Goal: Information Seeking & Learning: Check status

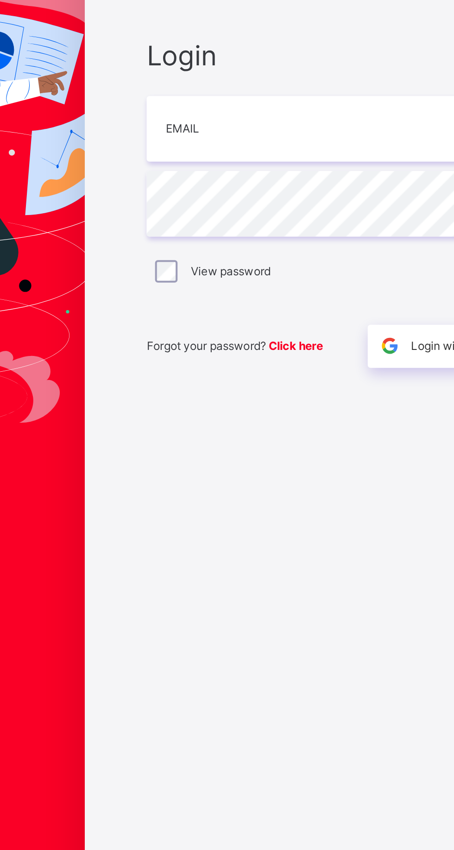
click at [232, 413] on input "email" at bounding box center [302, 397] width 241 height 32
type input "**********"
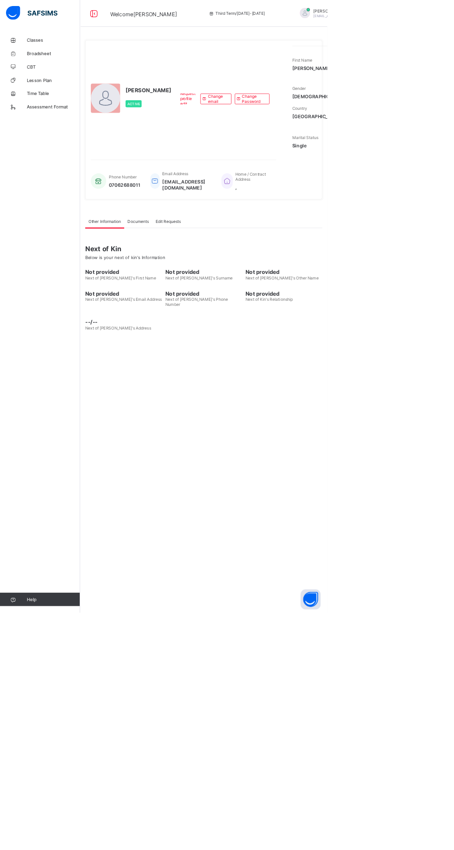
click at [63, 70] on span "Broadsheet" at bounding box center [74, 73] width 74 height 7
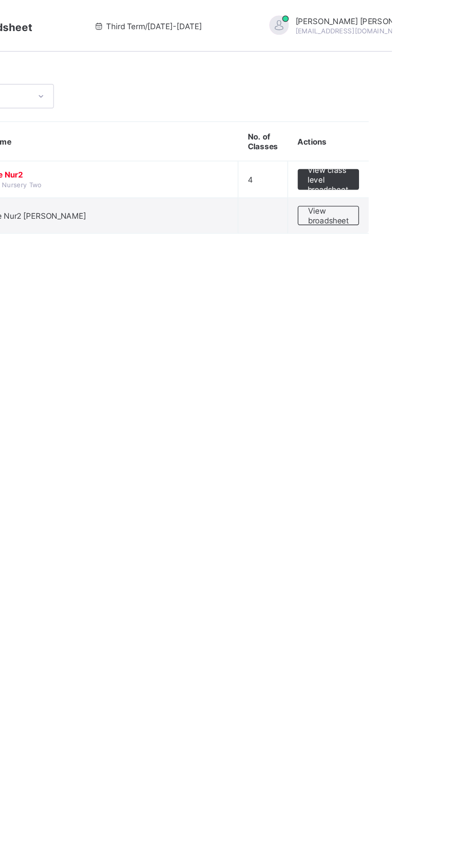
click at [410, 132] on span "View class level broadsheet" at bounding box center [408, 129] width 30 height 21
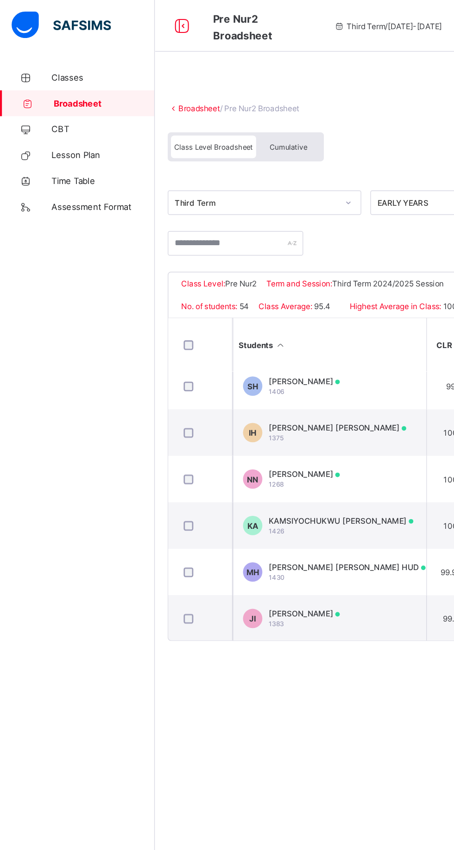
scroll to position [447, 0]
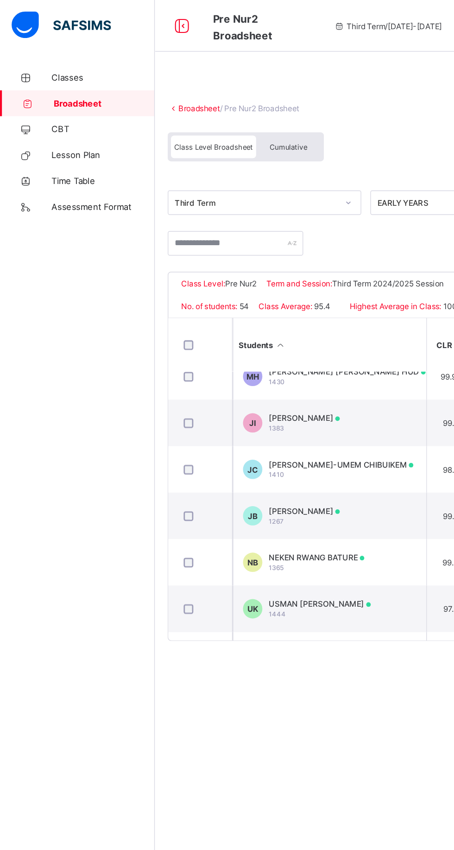
click at [244, 369] on span "[PERSON_NAME]" at bounding box center [218, 366] width 51 height 7
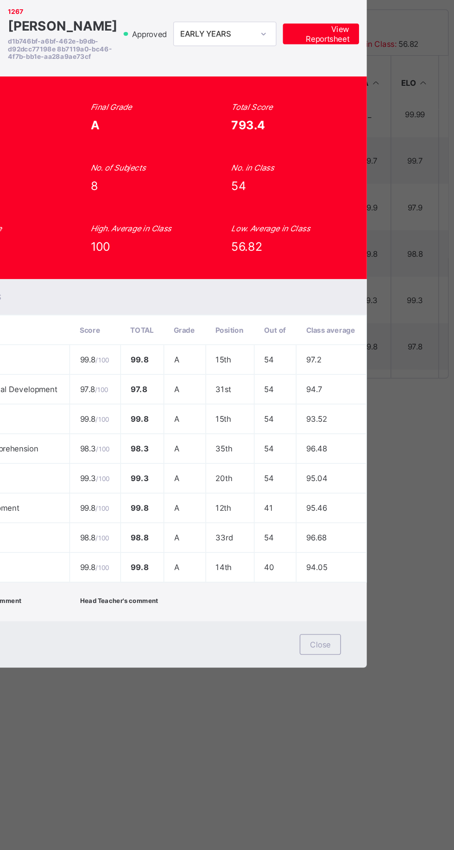
click at [373, 220] on span "View Reportsheet" at bounding box center [353, 213] width 41 height 14
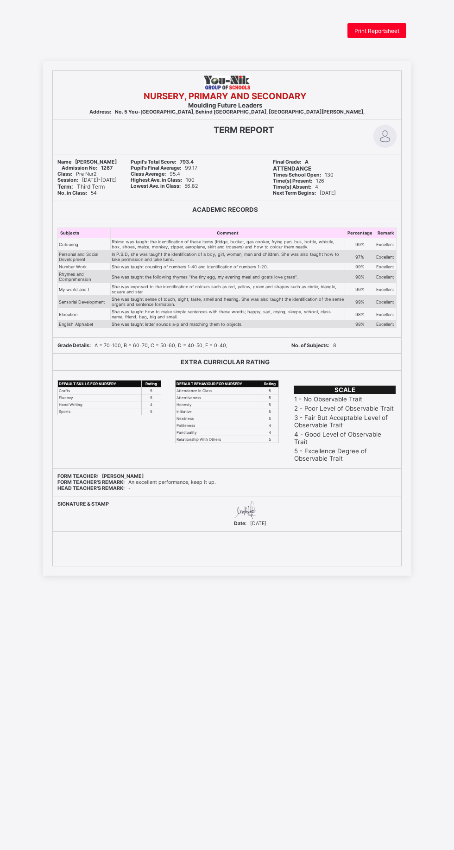
click at [387, 27] on span "Print Reportsheet" at bounding box center [376, 30] width 45 height 7
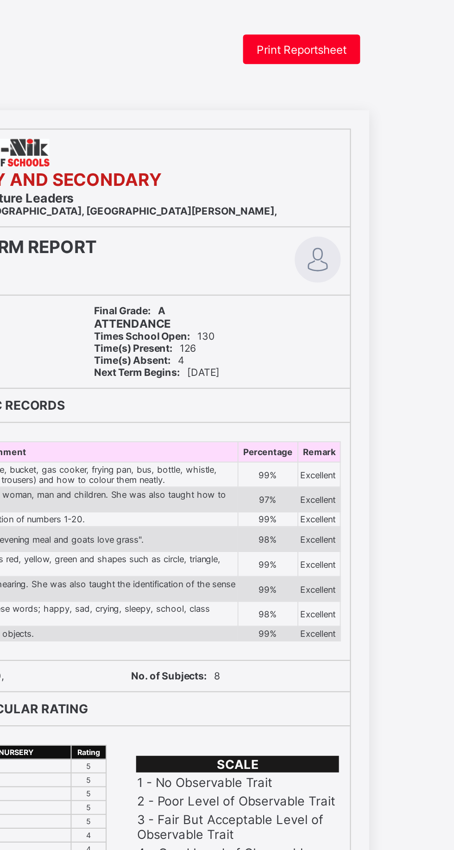
click at [392, 33] on span "Print Reportsheet" at bounding box center [376, 30] width 45 height 7
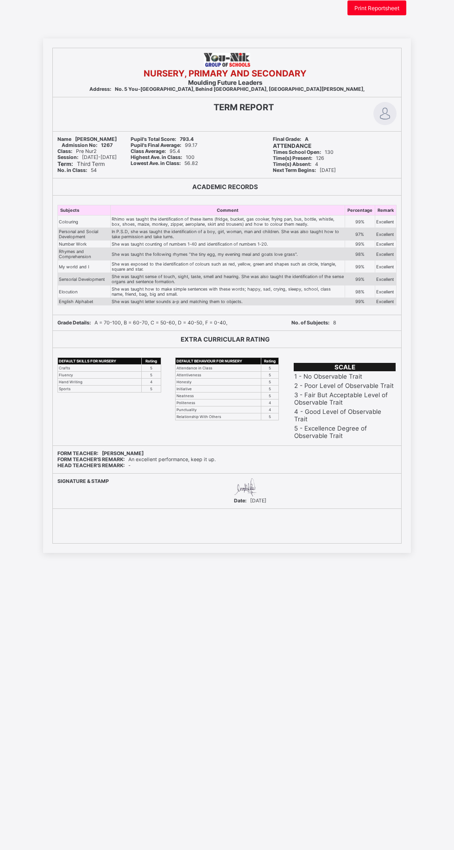
scroll to position [34, 0]
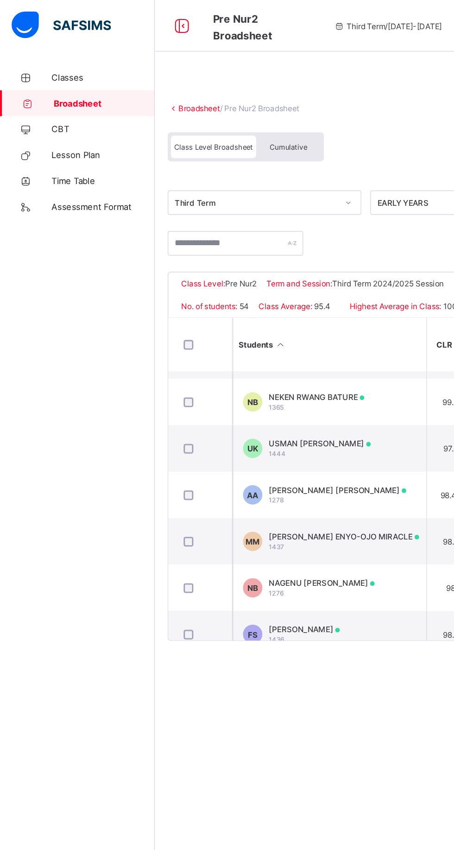
scroll to position [274, 0]
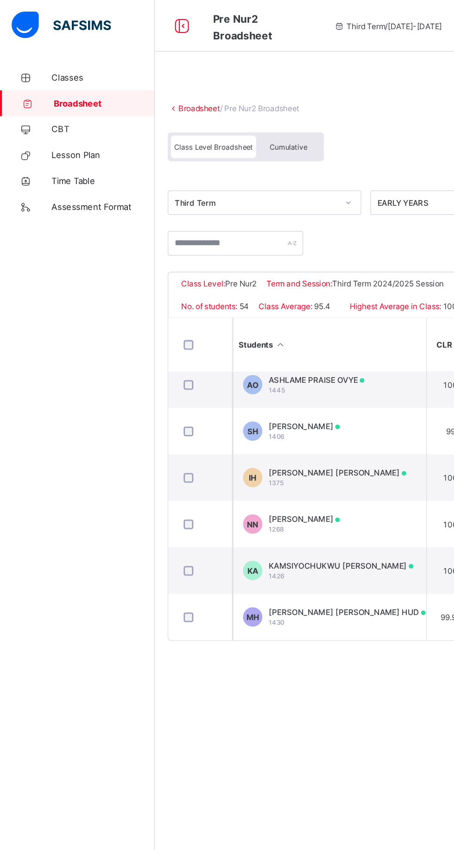
click at [57, 56] on span "Classes" at bounding box center [74, 55] width 74 height 7
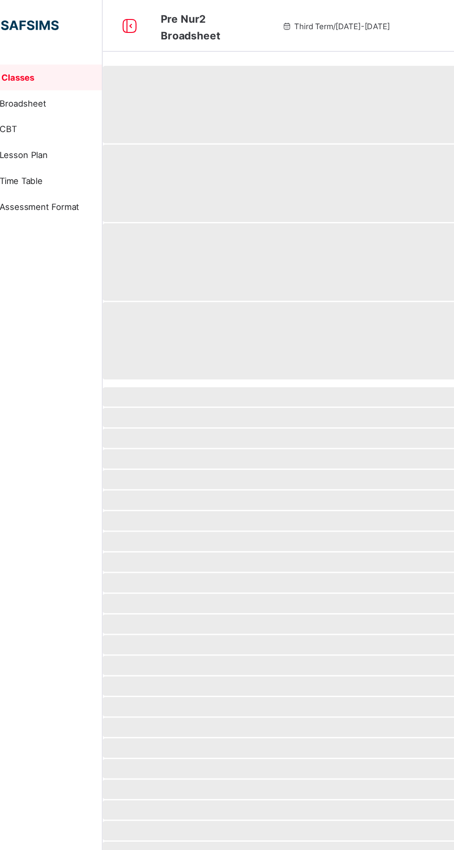
click at [56, 74] on span "Broadsheet" at bounding box center [74, 73] width 74 height 7
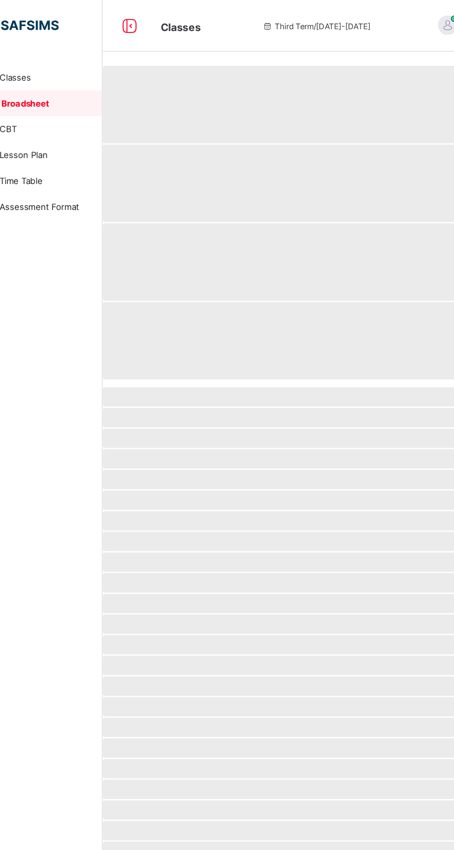
click at [56, 75] on span "Broadsheet" at bounding box center [74, 73] width 73 height 7
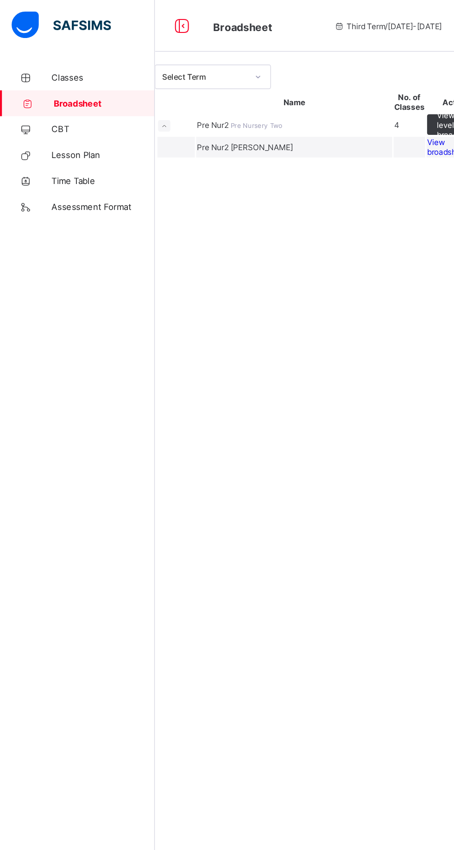
click at [198, 97] on td "Pre Nur2 Pre Nursery Two" at bounding box center [211, 90] width 141 height 16
click at [202, 109] on span "Pre Nur2 Jasmine" at bounding box center [175, 105] width 69 height 7
click at [165, 93] on span "Pre Nur2" at bounding box center [153, 89] width 24 height 7
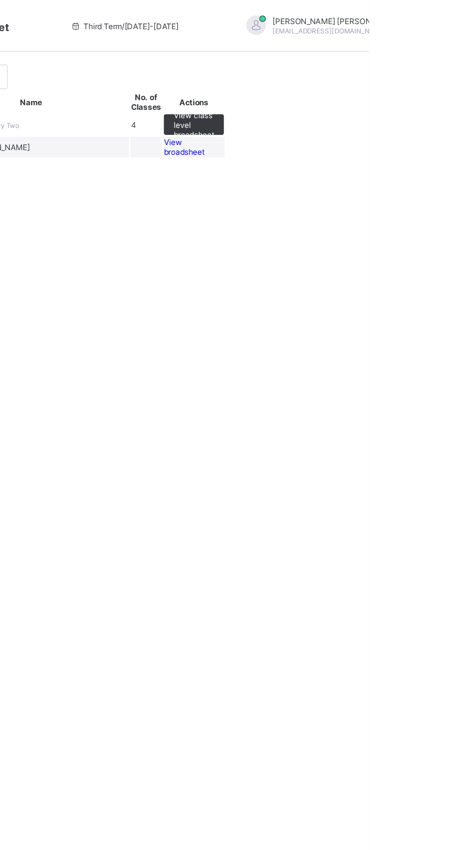
click at [336, 113] on span "View broadsheet" at bounding box center [321, 106] width 29 height 14
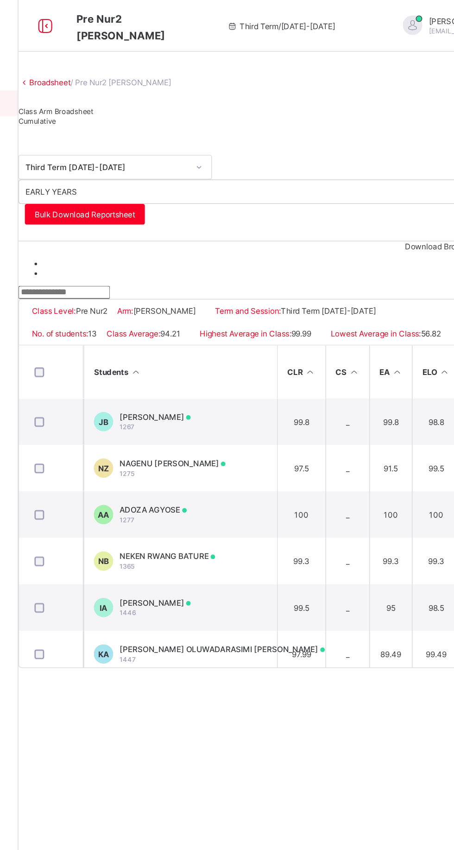
click at [235, 309] on div "JEANINA RHIMO BENLUME 1267" at bounding box center [209, 303] width 51 height 14
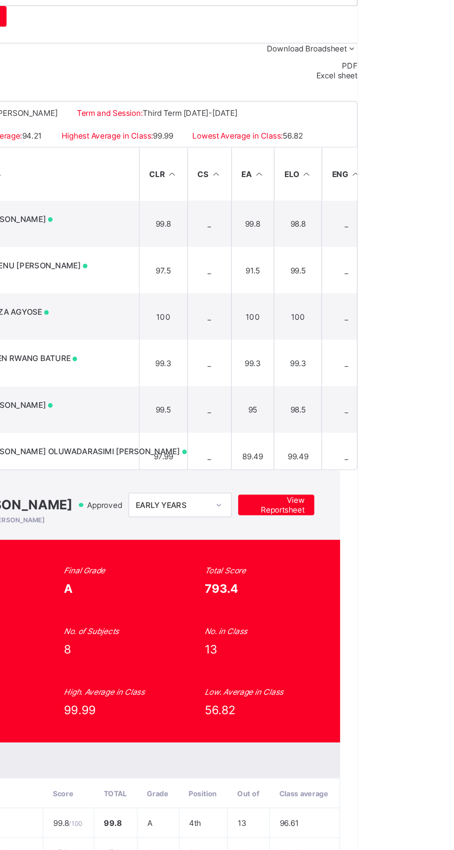
click at [416, 498] on span "View Reportsheet" at bounding box center [395, 505] width 41 height 14
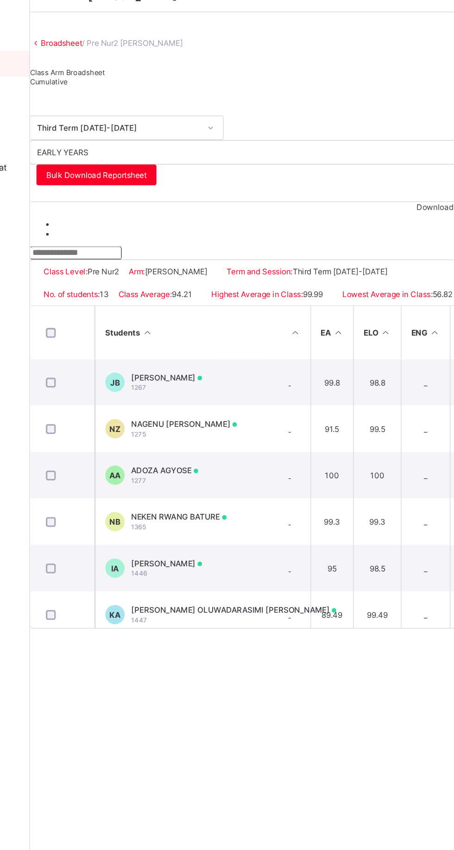
scroll to position [0, 69]
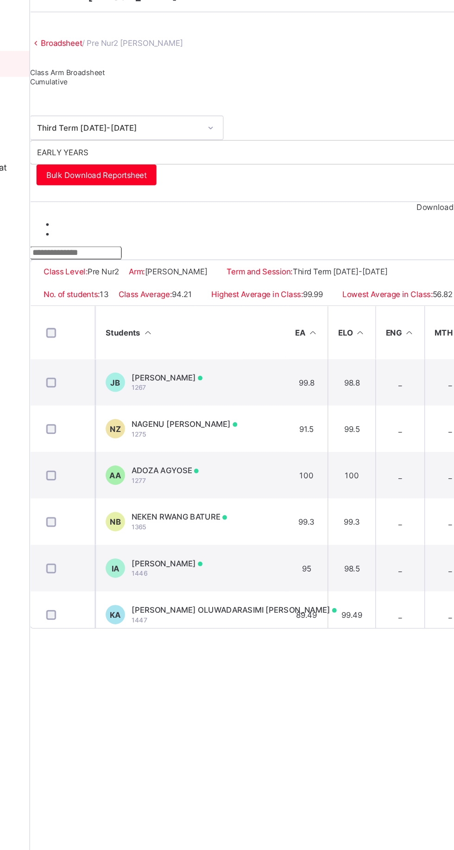
click at [297, 317] on td "JB JEANINA RHIMO BENLUME 1267" at bounding box center [227, 302] width 139 height 33
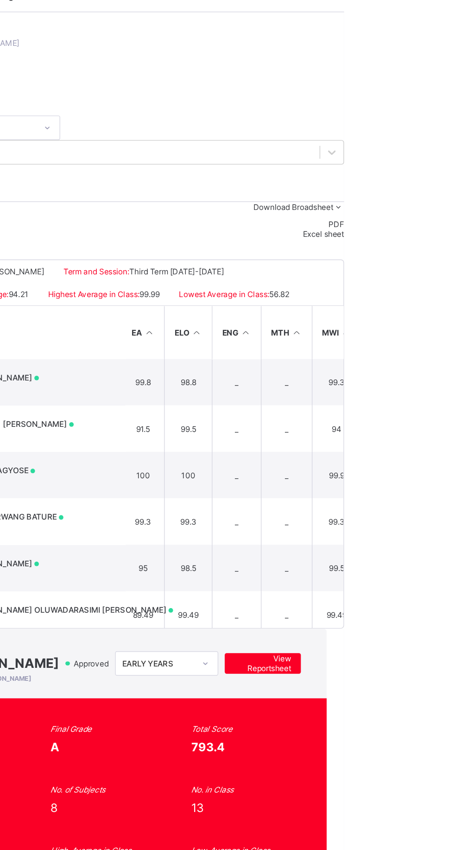
click at [416, 498] on span "View Reportsheet" at bounding box center [395, 505] width 41 height 14
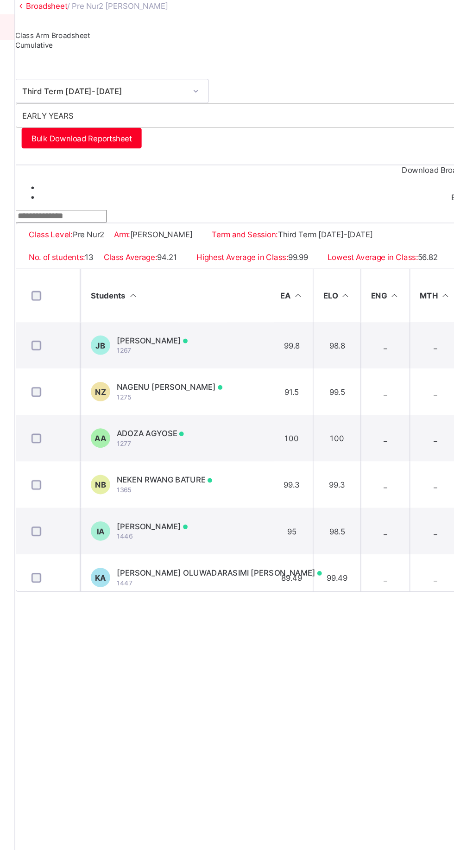
scroll to position [0, 0]
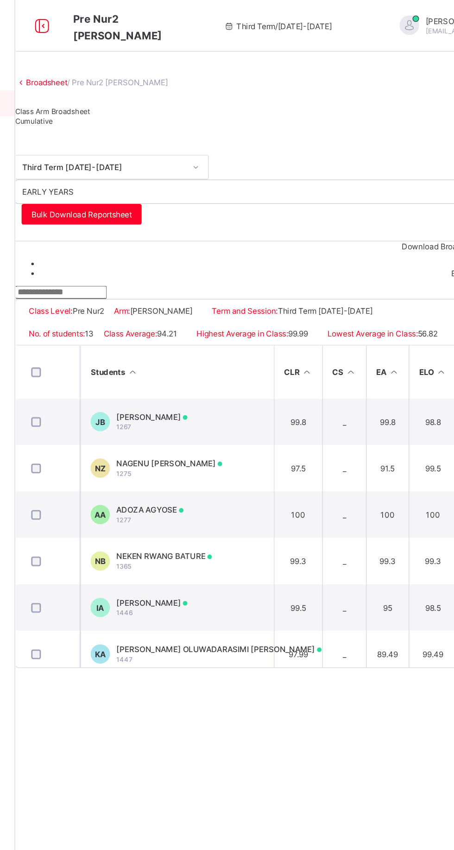
click at [406, 18] on span "AUGUSTINA DAVID" at bounding box center [451, 15] width 91 height 7
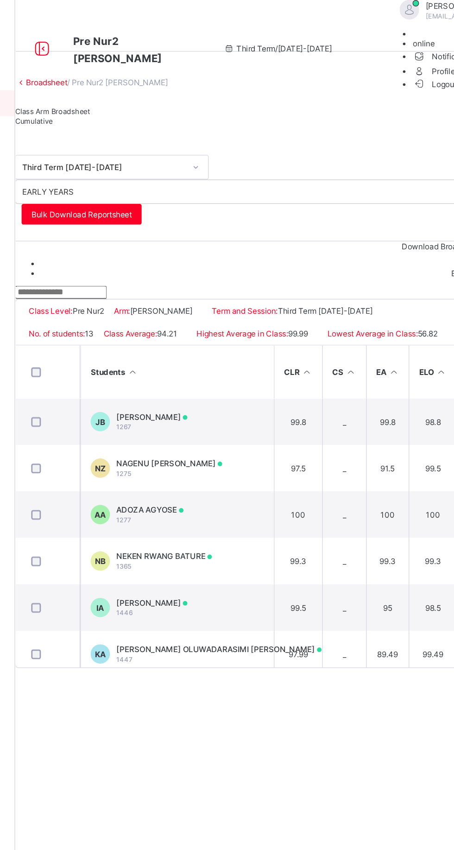
click at [410, 65] on span "Logout" at bounding box center [413, 61] width 32 height 10
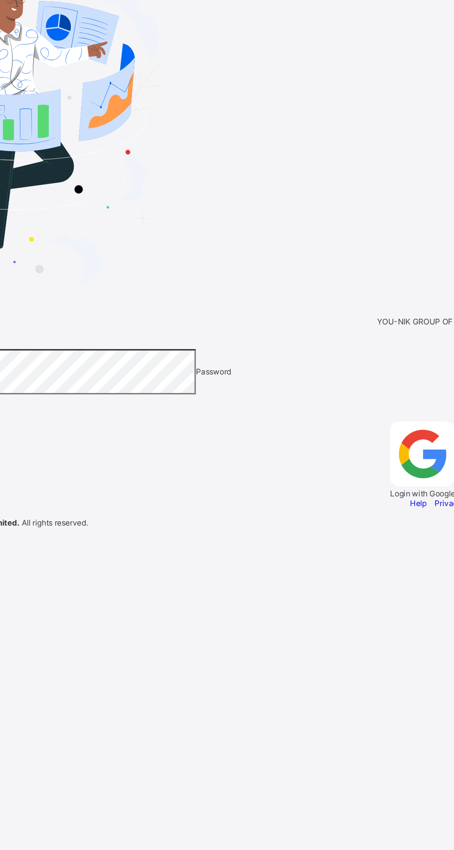
click at [66, 283] on input "email" at bounding box center [33, 278] width 66 height 9
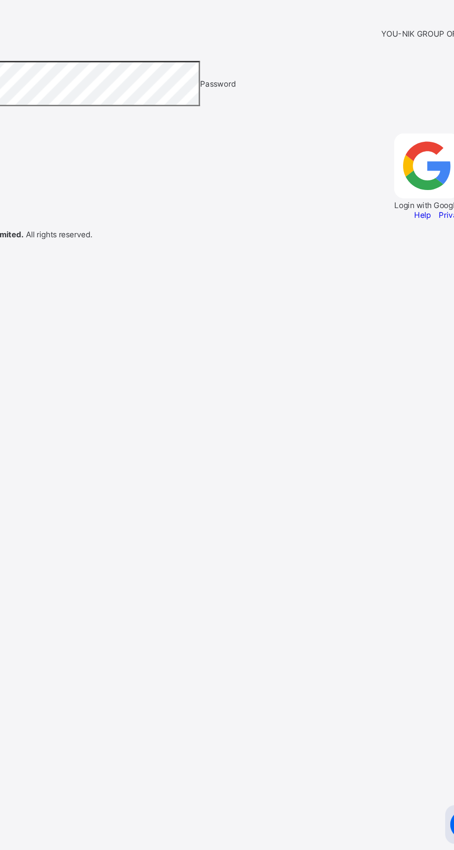
click at [66, 283] on input "email" at bounding box center [33, 278] width 66 height 9
type input "**********"
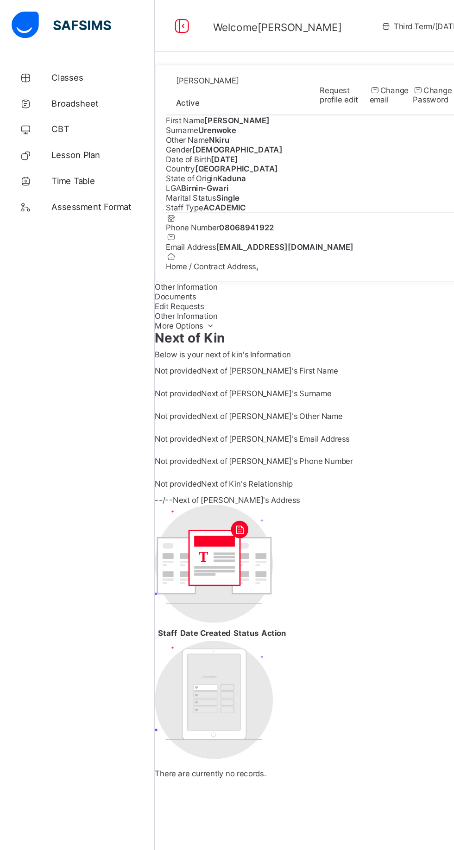
click at [69, 75] on span "Broadsheet" at bounding box center [74, 73] width 74 height 7
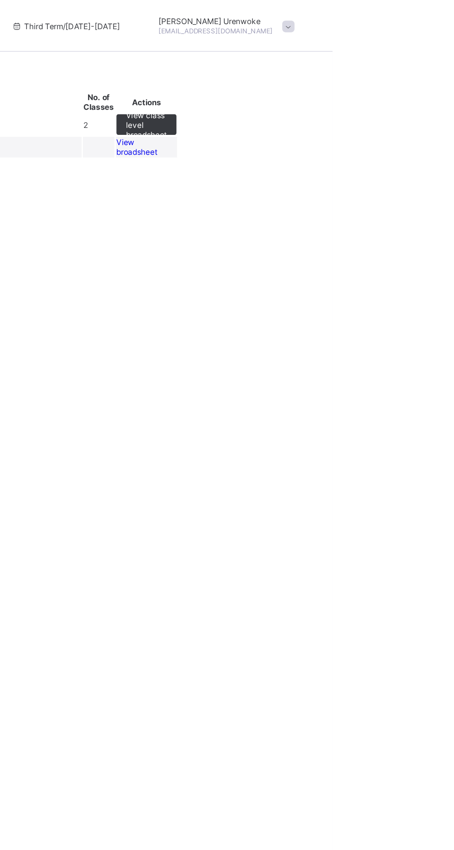
click at [328, 113] on span "View broadsheet" at bounding box center [313, 106] width 29 height 14
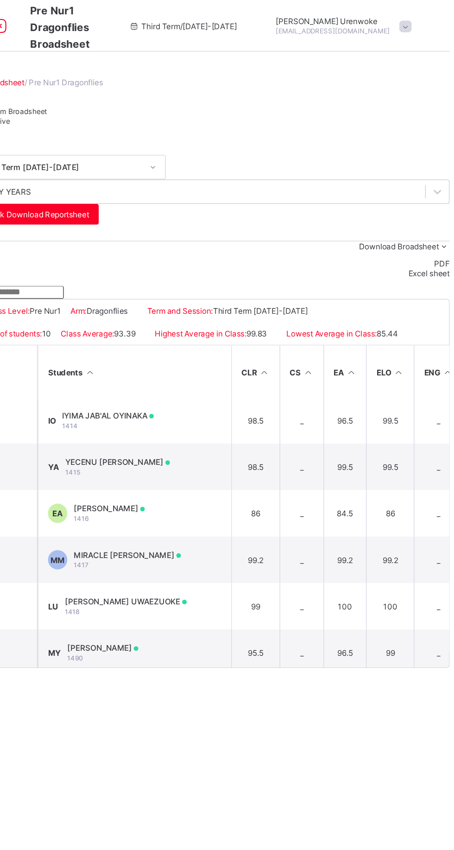
scroll to position [23, 0]
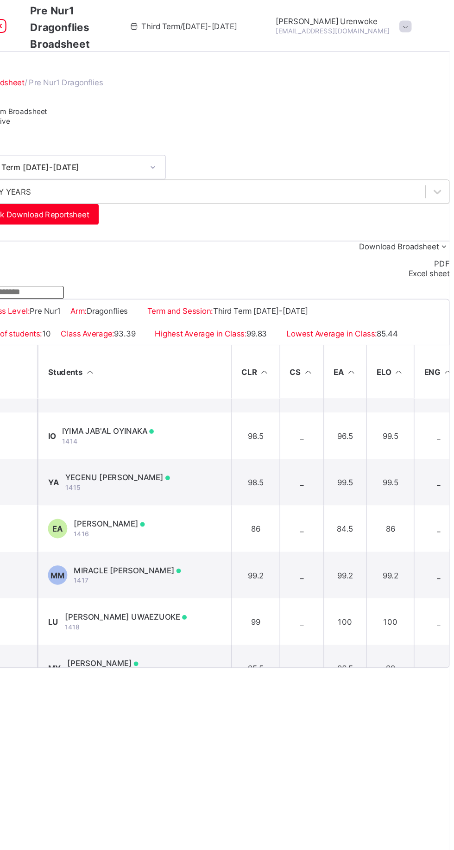
click at [253, 353] on div "YECENU SEMIRA AYENAJEH 1415" at bounding box center [215, 346] width 75 height 14
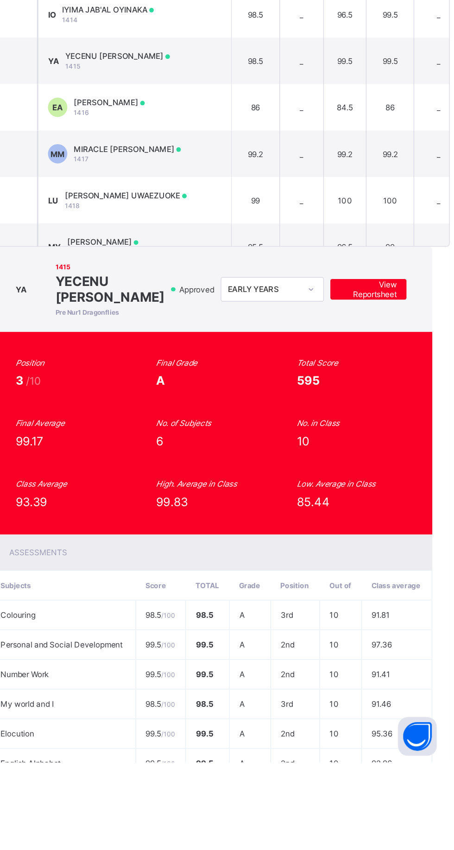
click at [392, 479] on div "YA 1415 YECENU SEMIRA AYENAJEH Pre Nur1 Dragonflies Approved EARLY YEARS View R…" at bounding box center [283, 509] width 318 height 61
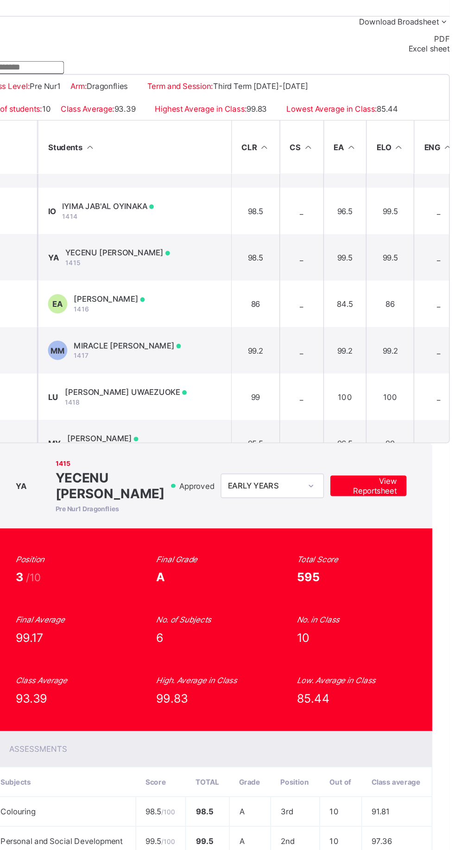
click at [390, 503] on span "View Reportsheet" at bounding box center [395, 510] width 41 height 14
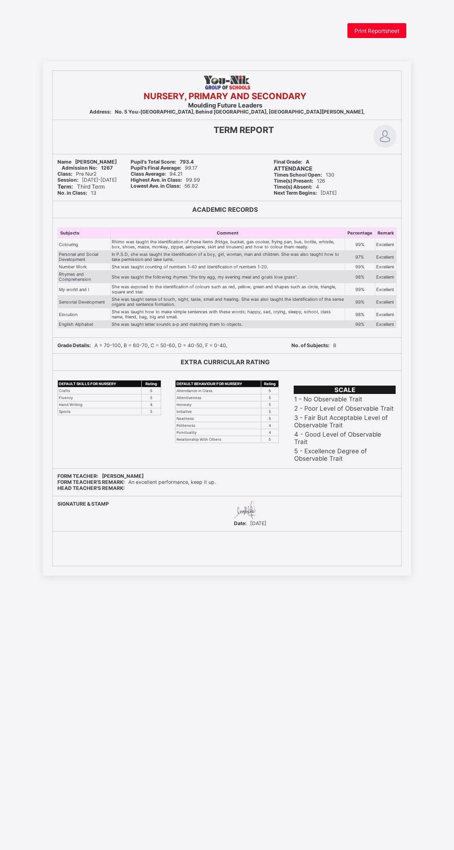
click at [385, 35] on div "Print Reportsheet" at bounding box center [376, 30] width 59 height 15
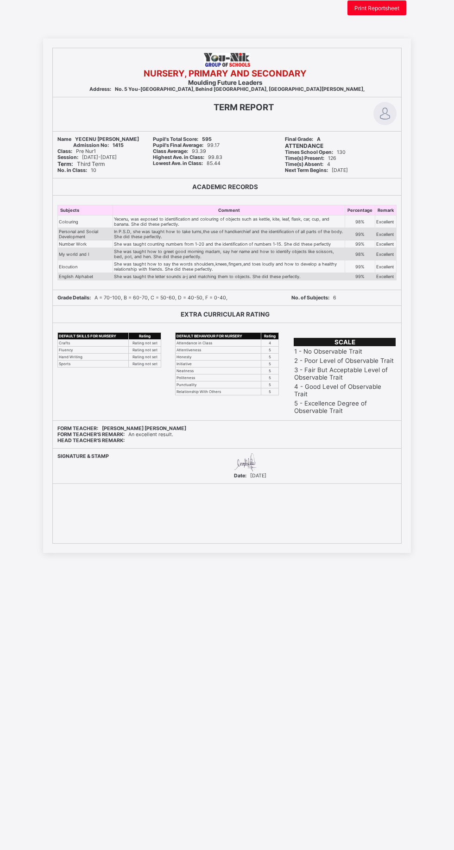
scroll to position [5, 0]
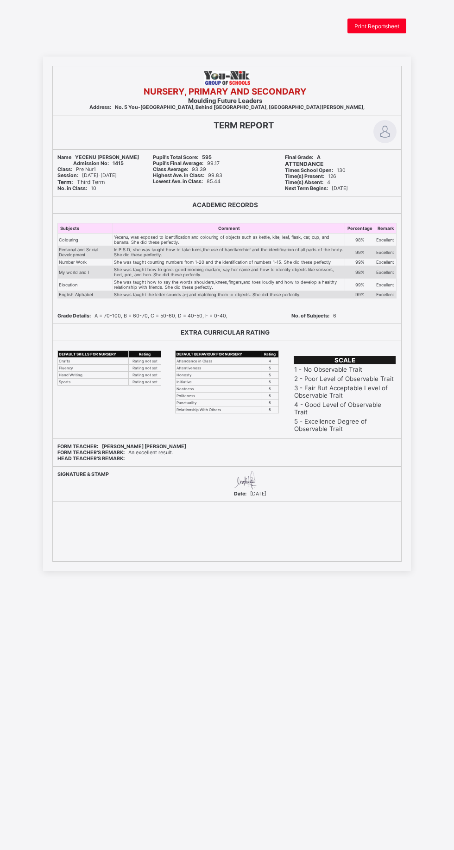
click at [384, 27] on span "Print Reportsheet" at bounding box center [376, 26] width 45 height 7
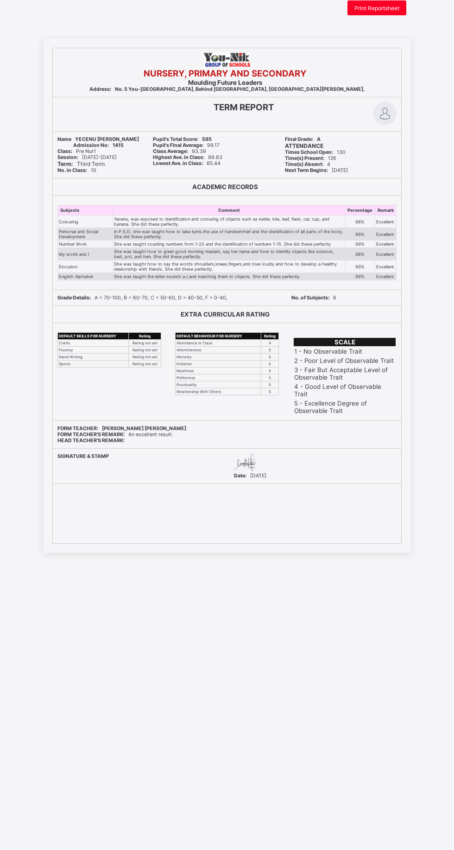
scroll to position [19, 0]
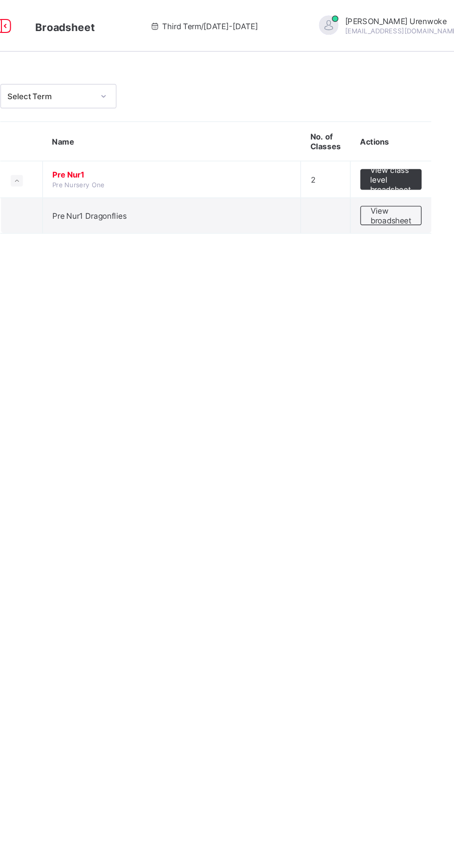
click at [409, 100] on li "Logout" at bounding box center [443, 91] width 69 height 18
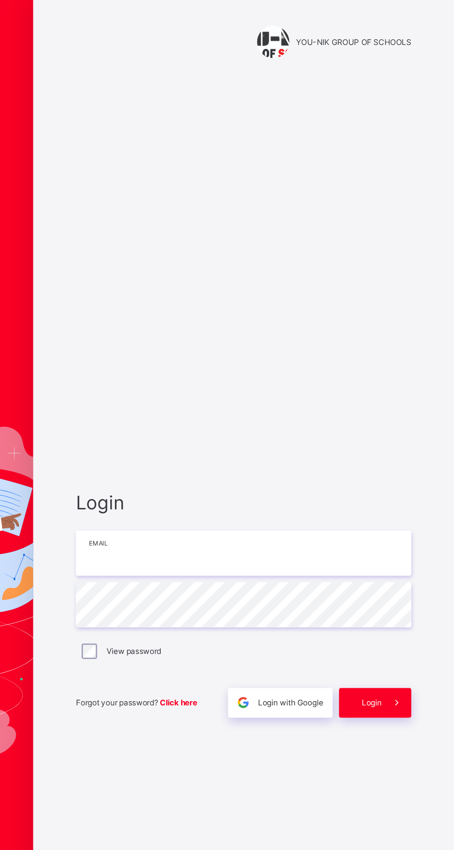
type input "**********"
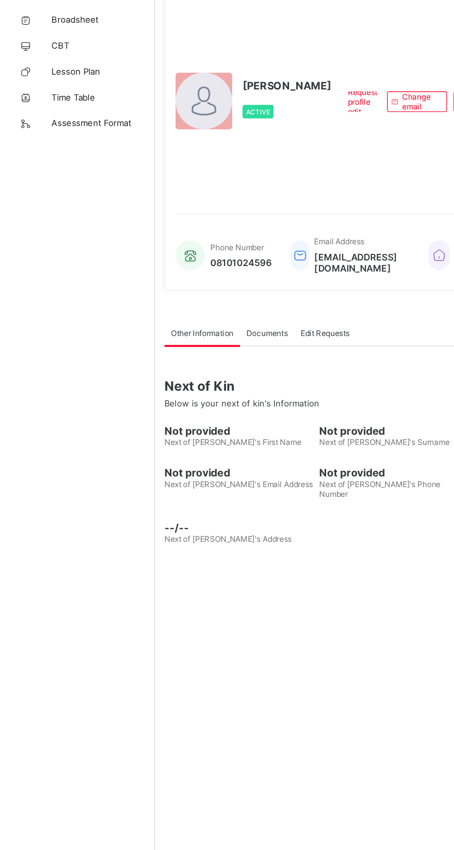
click at [52, 77] on span "Broadsheet" at bounding box center [74, 73] width 74 height 7
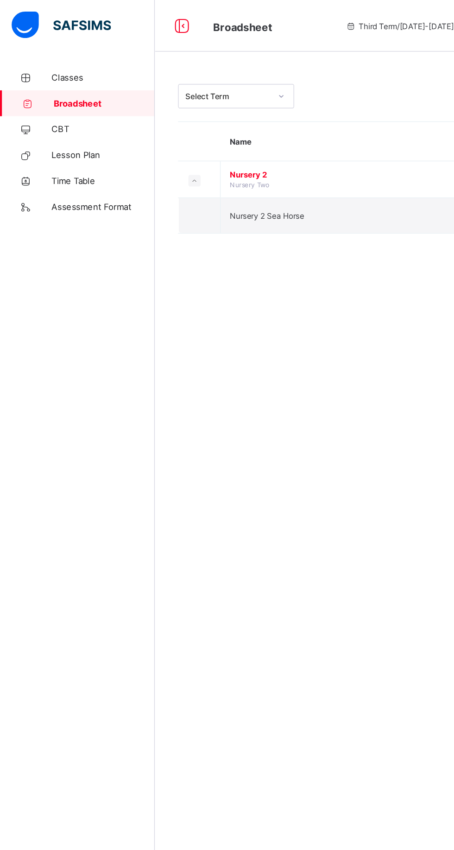
click at [199, 124] on span "Nursery 2" at bounding box center [250, 125] width 171 height 7
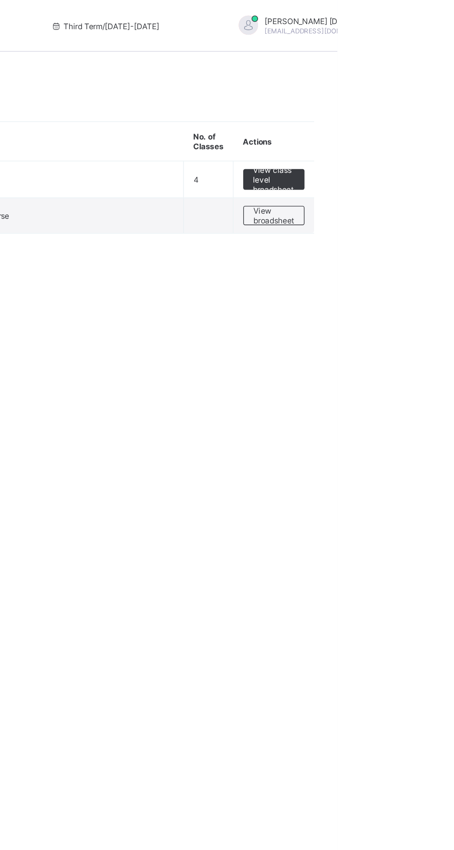
click at [410, 158] on span "View broadsheet" at bounding box center [408, 155] width 29 height 14
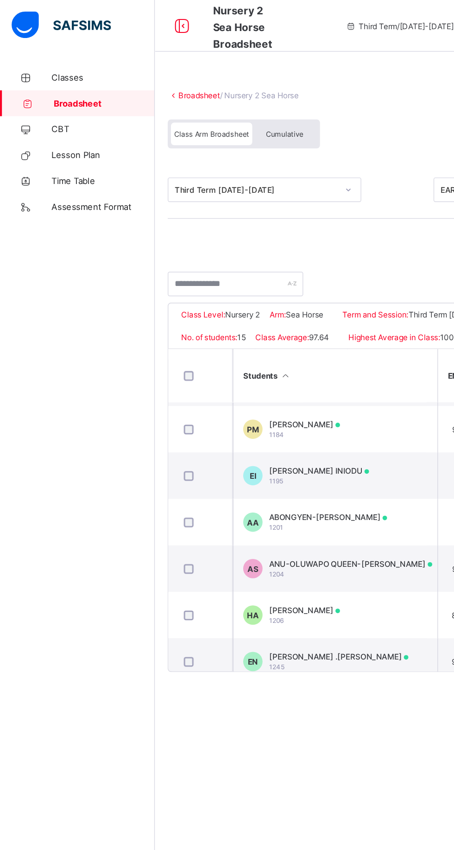
scroll to position [177, 123]
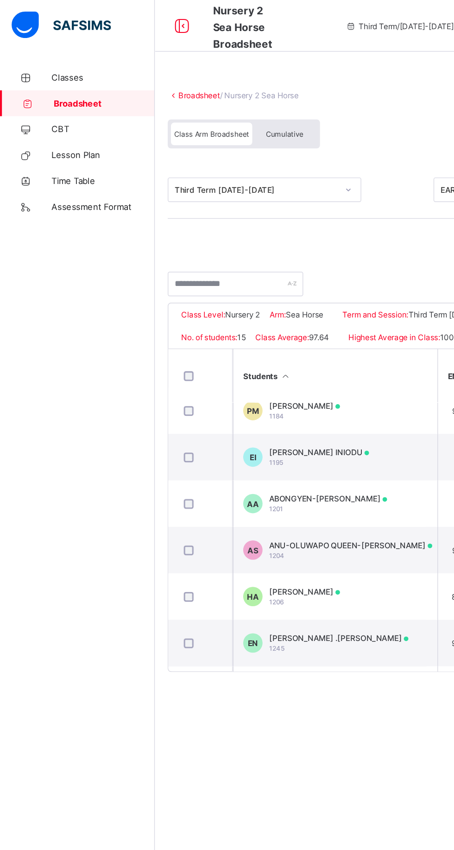
click at [257, 368] on div "ABONGYEN-ATSEMA KETURAH ABOKI 1201" at bounding box center [235, 361] width 85 height 14
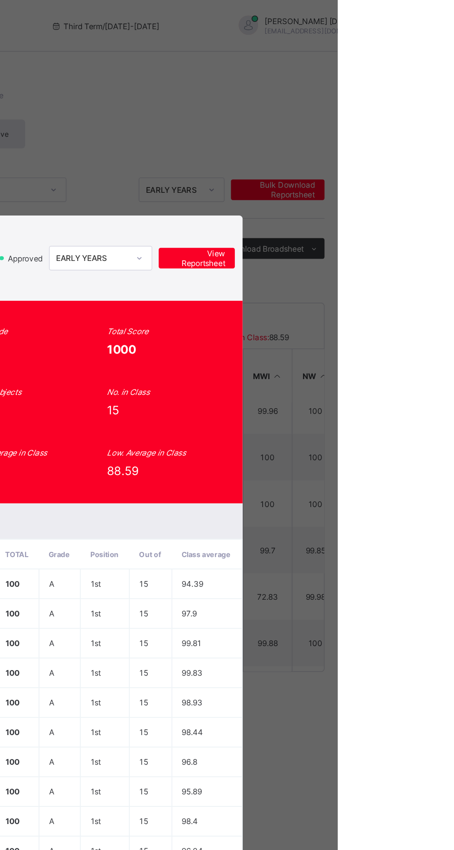
click at [373, 192] on span "View Reportsheet" at bounding box center [353, 185] width 41 height 14
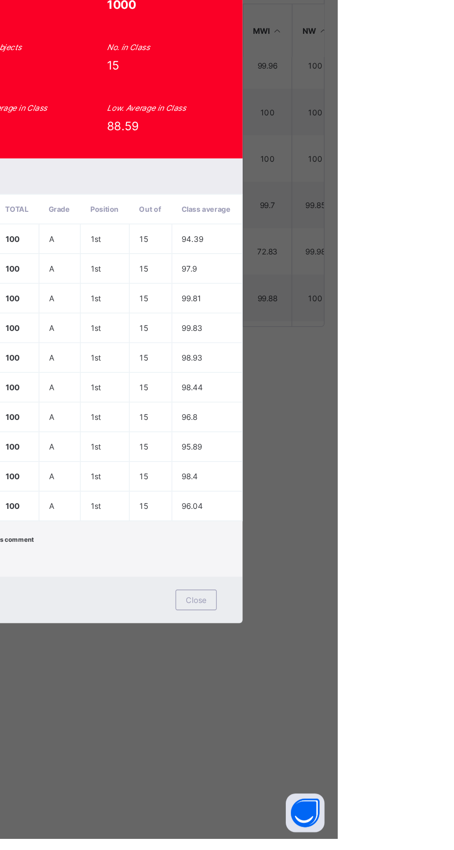
click at [372, 652] on div "Form Teacher's comment An outstanding performance. Keep it up. Head Teacher's c…" at bounding box center [227, 641] width 290 height 21
click at [367, 686] on div "Close" at bounding box center [353, 678] width 30 height 15
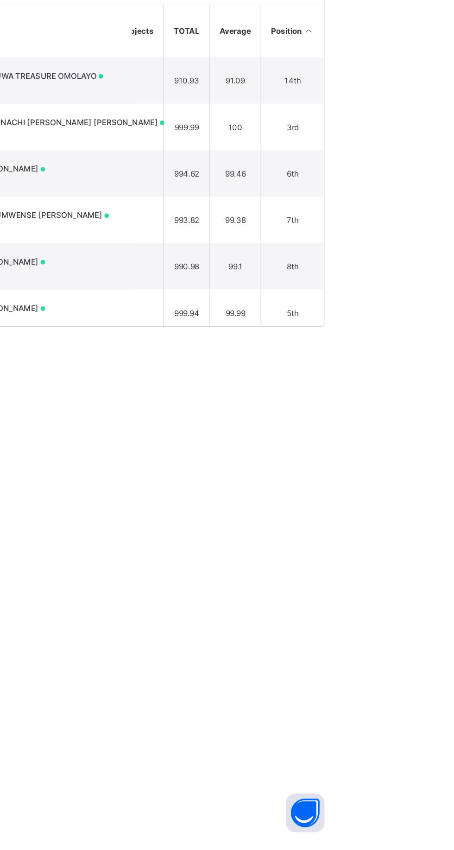
scroll to position [0, 467]
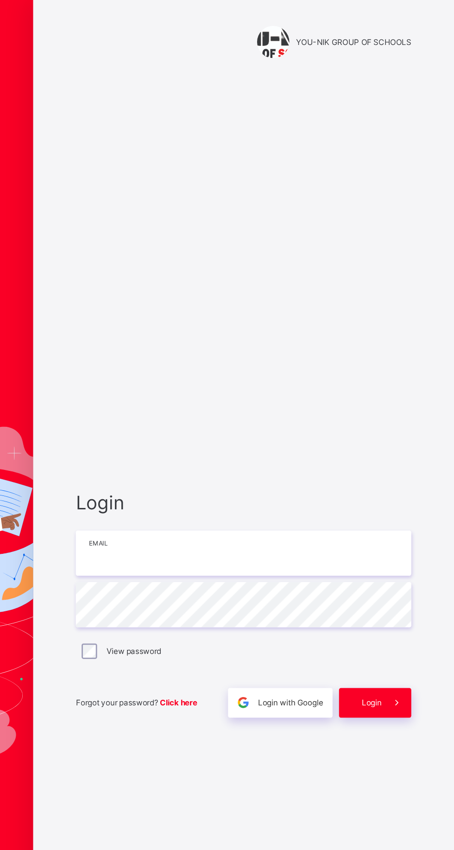
click at [258, 413] on input "email" at bounding box center [302, 397] width 241 height 32
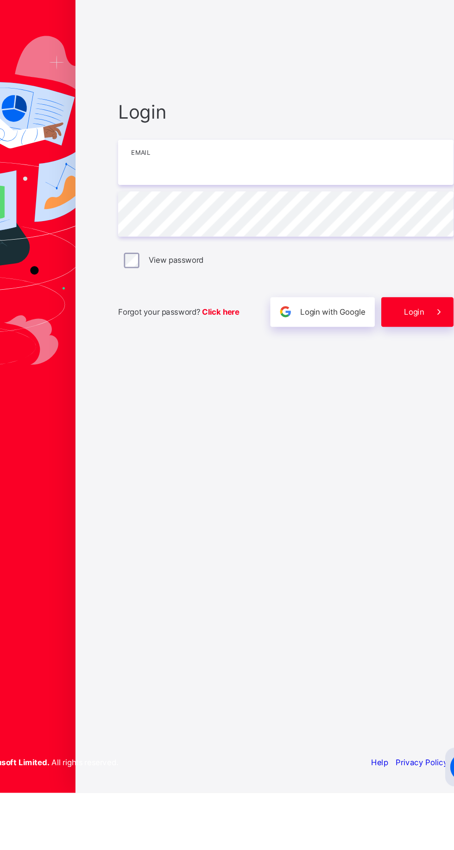
click at [237, 413] on input "email" at bounding box center [302, 397] width 241 height 32
click at [215, 413] on input "email" at bounding box center [302, 397] width 241 height 32
click at [221, 413] on input "email" at bounding box center [302, 397] width 241 height 32
click at [232, 413] on input "email" at bounding box center [302, 397] width 241 height 32
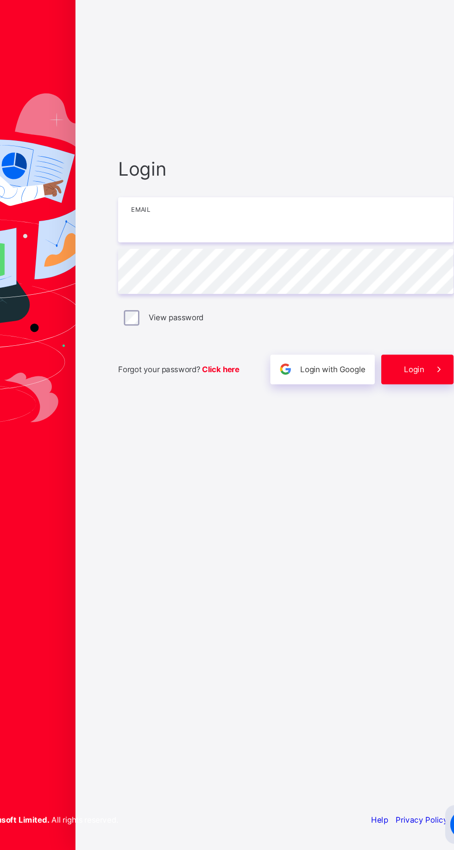
click at [223, 413] on input "email" at bounding box center [302, 397] width 241 height 32
type input "**********"
click at [395, 508] on span "Login" at bounding box center [394, 504] width 14 height 7
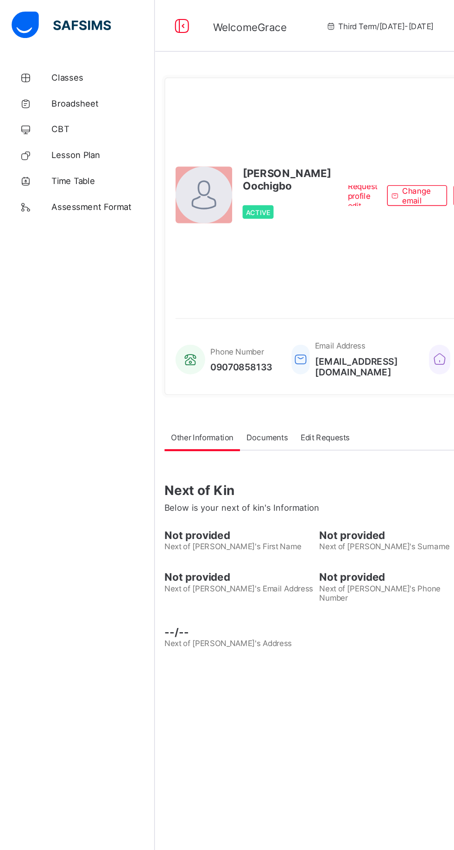
click at [56, 76] on span "Broadsheet" at bounding box center [74, 73] width 74 height 7
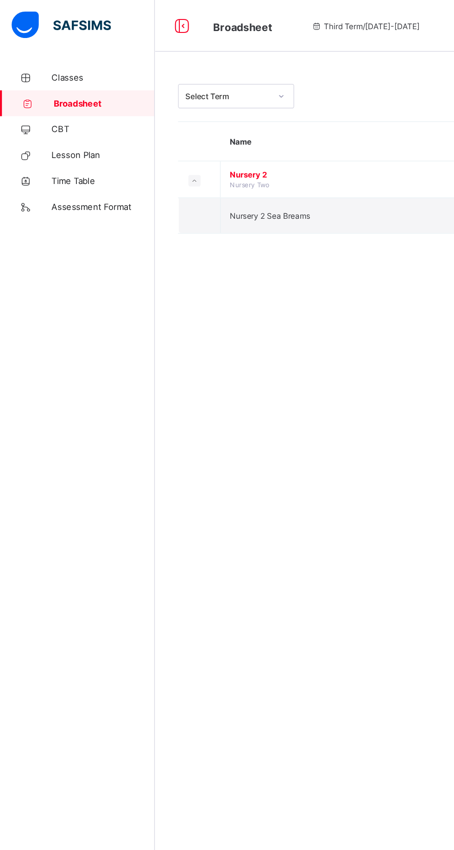
click at [207, 128] on span "Nursery 2" at bounding box center [250, 125] width 171 height 7
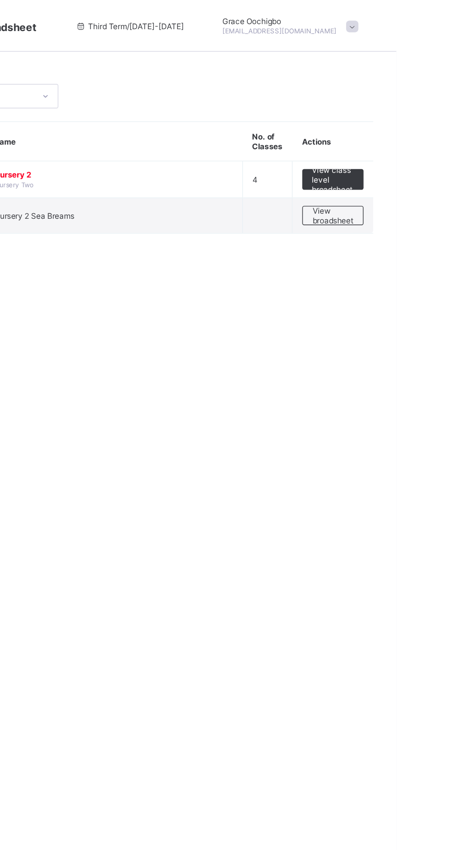
click at [412, 159] on span "View broadsheet" at bounding box center [408, 155] width 29 height 14
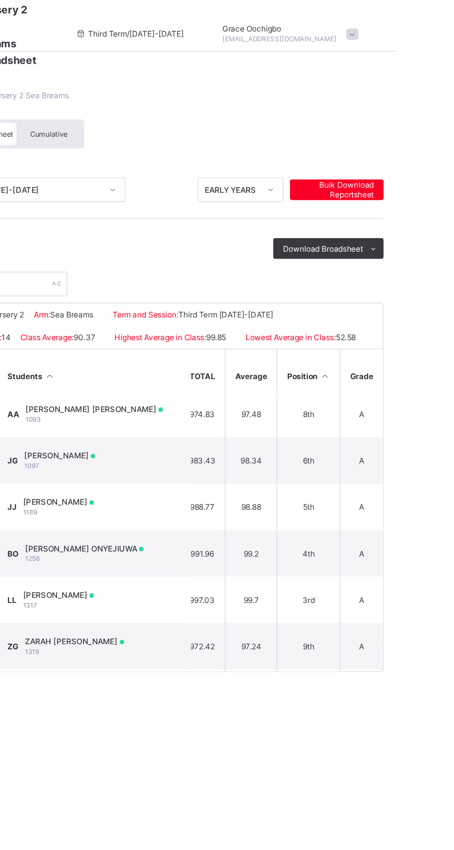
scroll to position [44, 467]
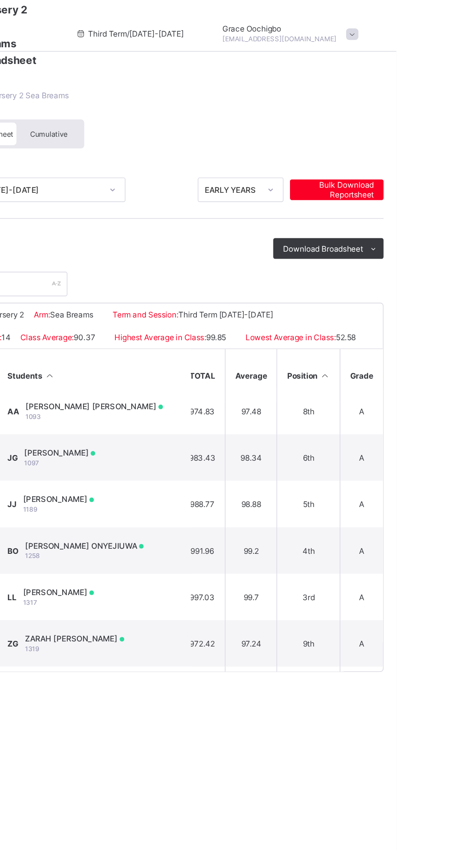
click at [278, 371] on td "JJ JARELL RIREN JECHI 1189" at bounding box center [236, 361] width 139 height 33
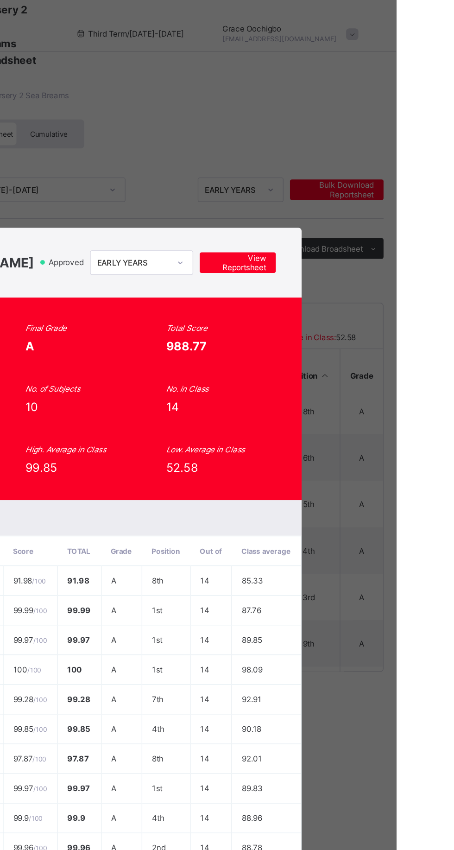
click at [360, 194] on span "View Reportsheet" at bounding box center [340, 189] width 41 height 14
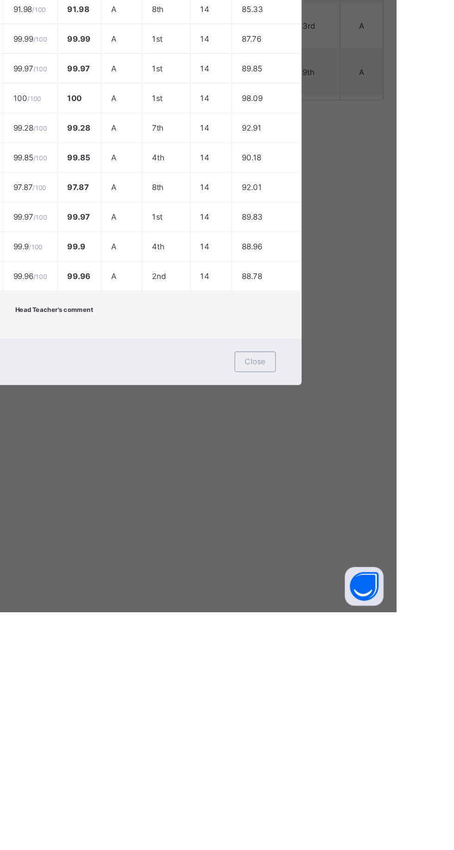
click at [372, 644] on div "Form Teacher's comment AN EXCELLENT RESULT. KEEP IT UP. Head Teacher's comment" at bounding box center [227, 636] width 290 height 15
click at [367, 677] on div "Close" at bounding box center [353, 669] width 30 height 15
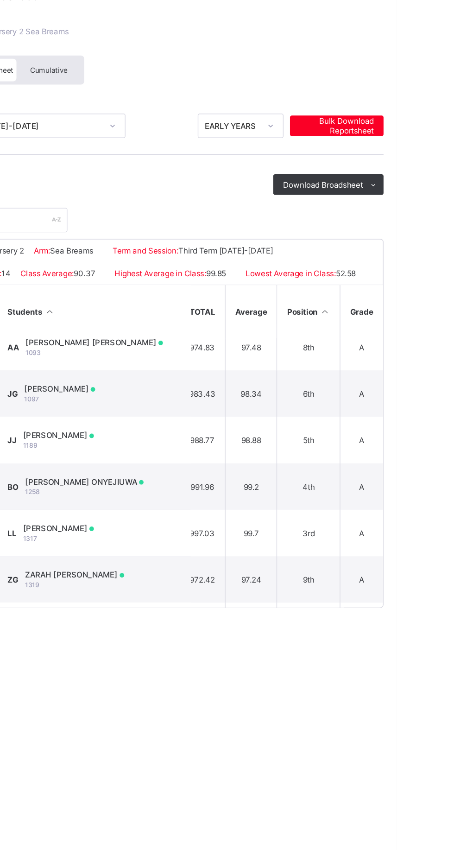
scroll to position [0, 0]
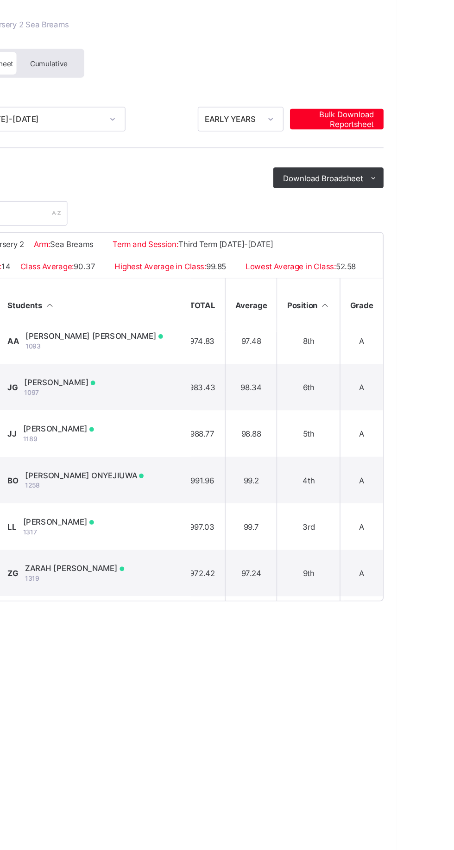
click at [275, 335] on td "JG JANELE SHENCHIN GRIMAH 1097" at bounding box center [236, 328] width 139 height 33
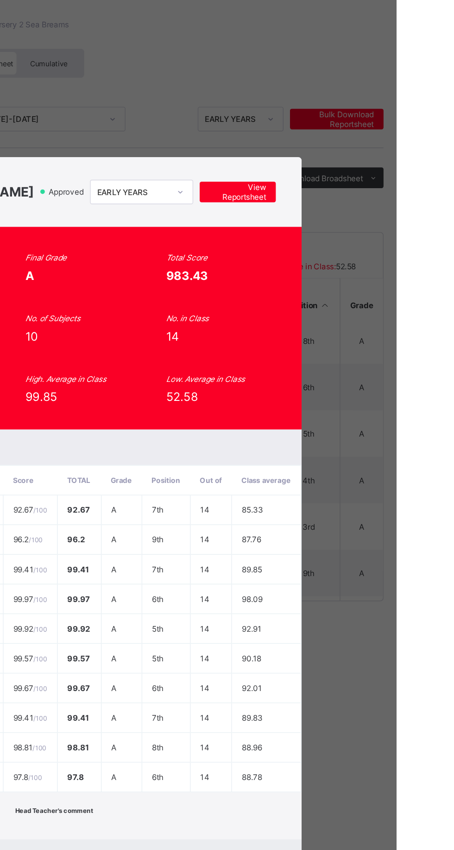
click at [360, 195] on span "View Reportsheet" at bounding box center [340, 189] width 41 height 14
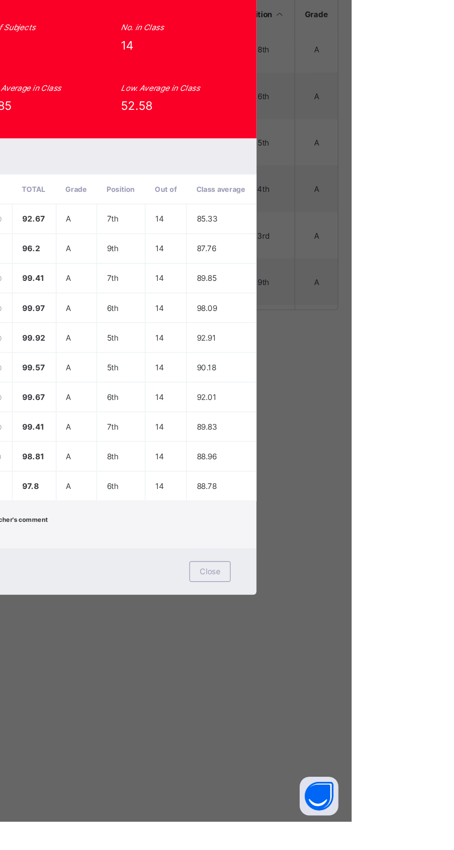
click at [372, 644] on div "Form Teacher's comment AN EXCELLENT RESULT. KEEP IT UP. Head Teacher's comment" at bounding box center [227, 636] width 290 height 15
click at [360, 673] on span "Close" at bounding box center [352, 669] width 15 height 7
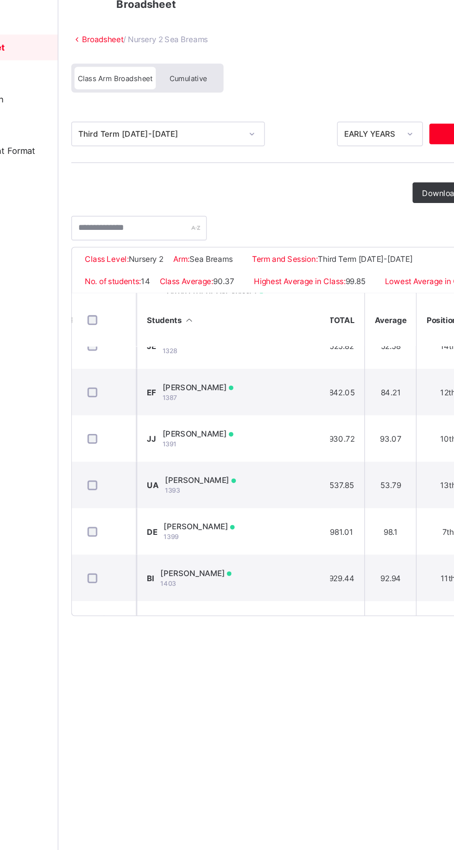
scroll to position [277, 467]
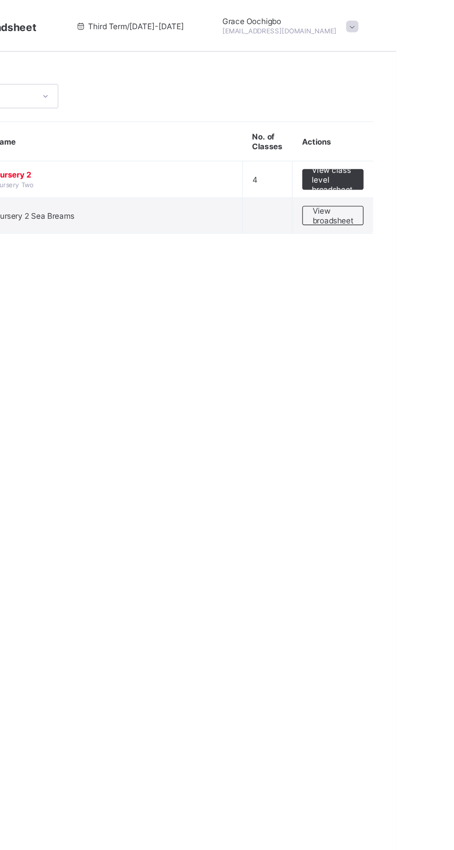
click at [418, 19] on span at bounding box center [422, 19] width 8 height 8
click at [366, 93] on span "Logout" at bounding box center [396, 90] width 61 height 11
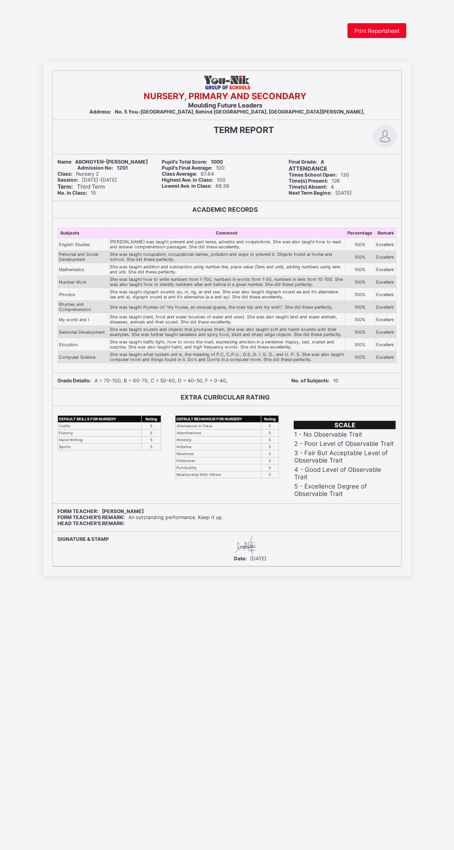
click at [386, 31] on span "Print Reportsheet" at bounding box center [376, 30] width 45 height 7
click at [378, 31] on span "Print Reportsheet" at bounding box center [376, 30] width 45 height 7
click at [380, 30] on span "Print Reportsheet" at bounding box center [376, 30] width 45 height 7
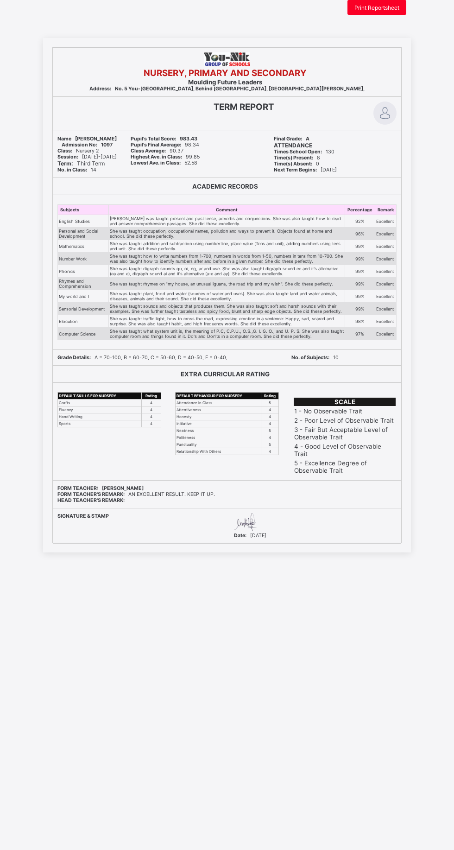
scroll to position [94, 0]
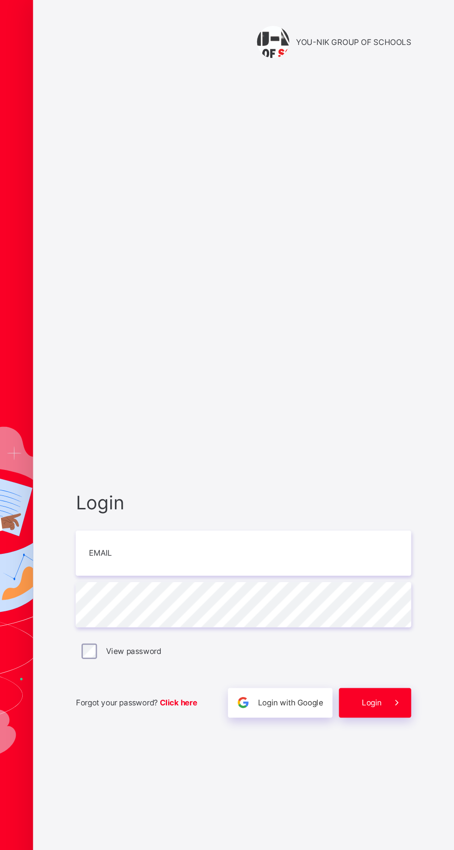
click at [451, 183] on div "YOU-NIK GROUP OF SCHOOLS Login Email Password View password Forgot your passwor…" at bounding box center [302, 425] width 303 height 850
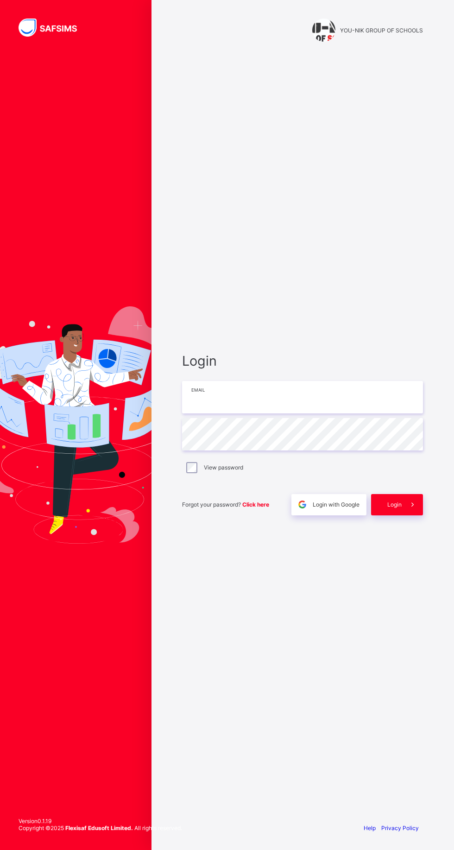
click at [260, 413] on input "email" at bounding box center [302, 397] width 241 height 32
click at [240, 413] on input "email" at bounding box center [302, 397] width 241 height 32
